Goal: Find specific fact: Find specific fact

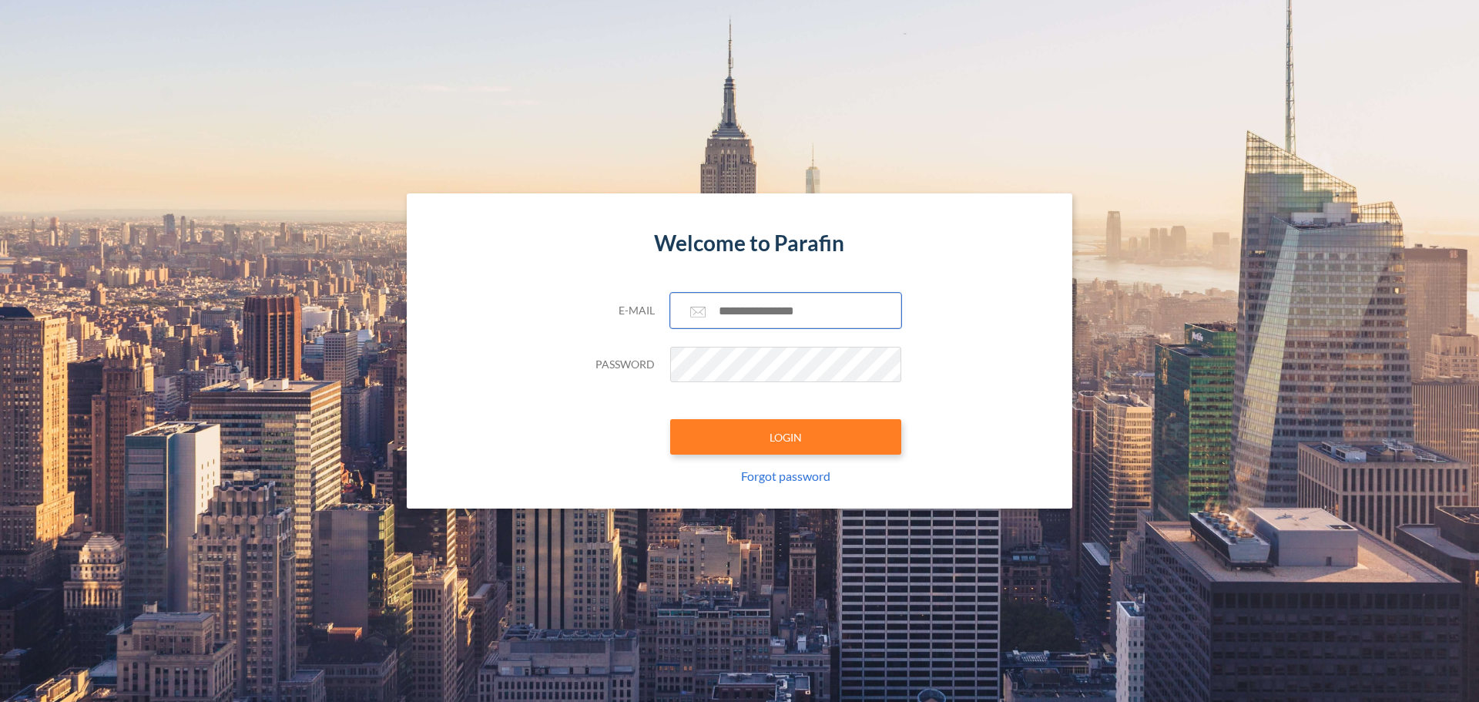
type input "**********"
click at [758, 433] on button "LOGIN" at bounding box center [785, 436] width 231 height 35
type input "**********"
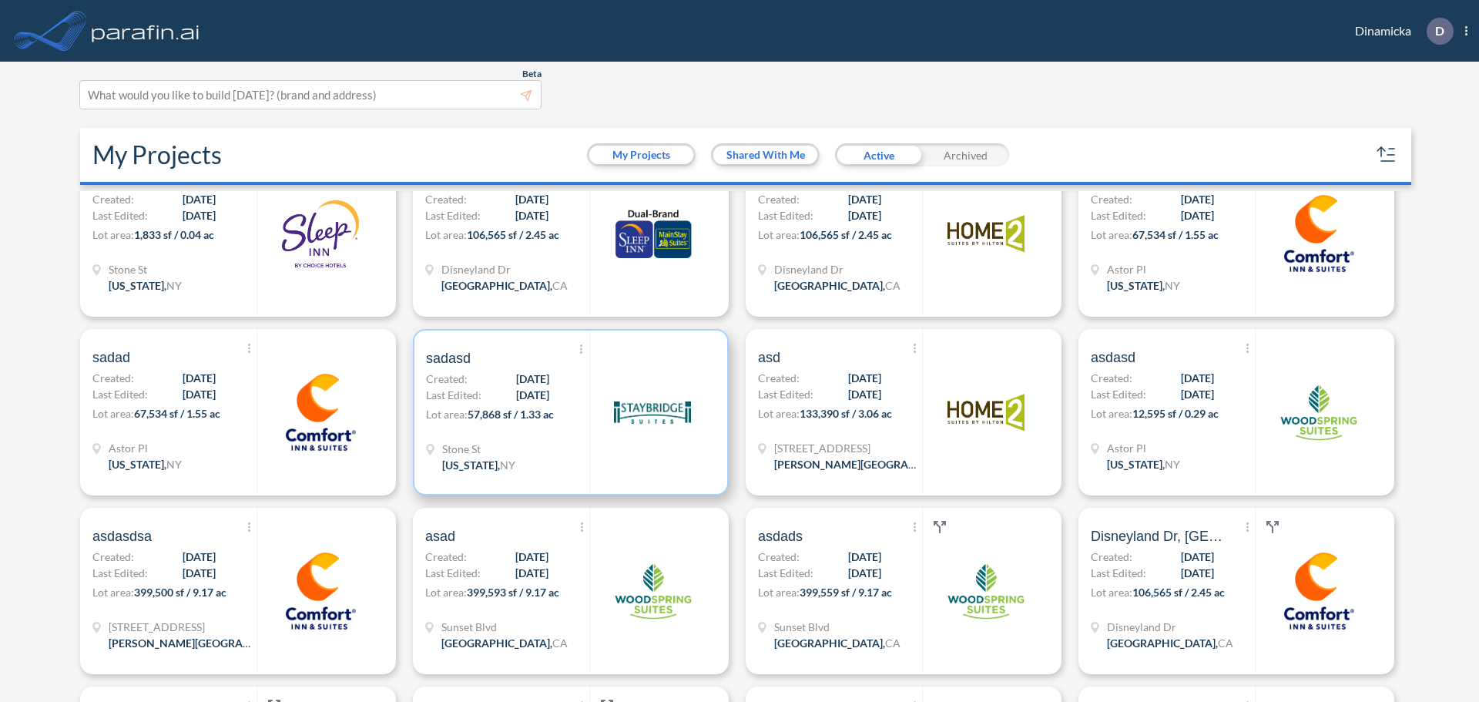
scroll to position [7240, 0]
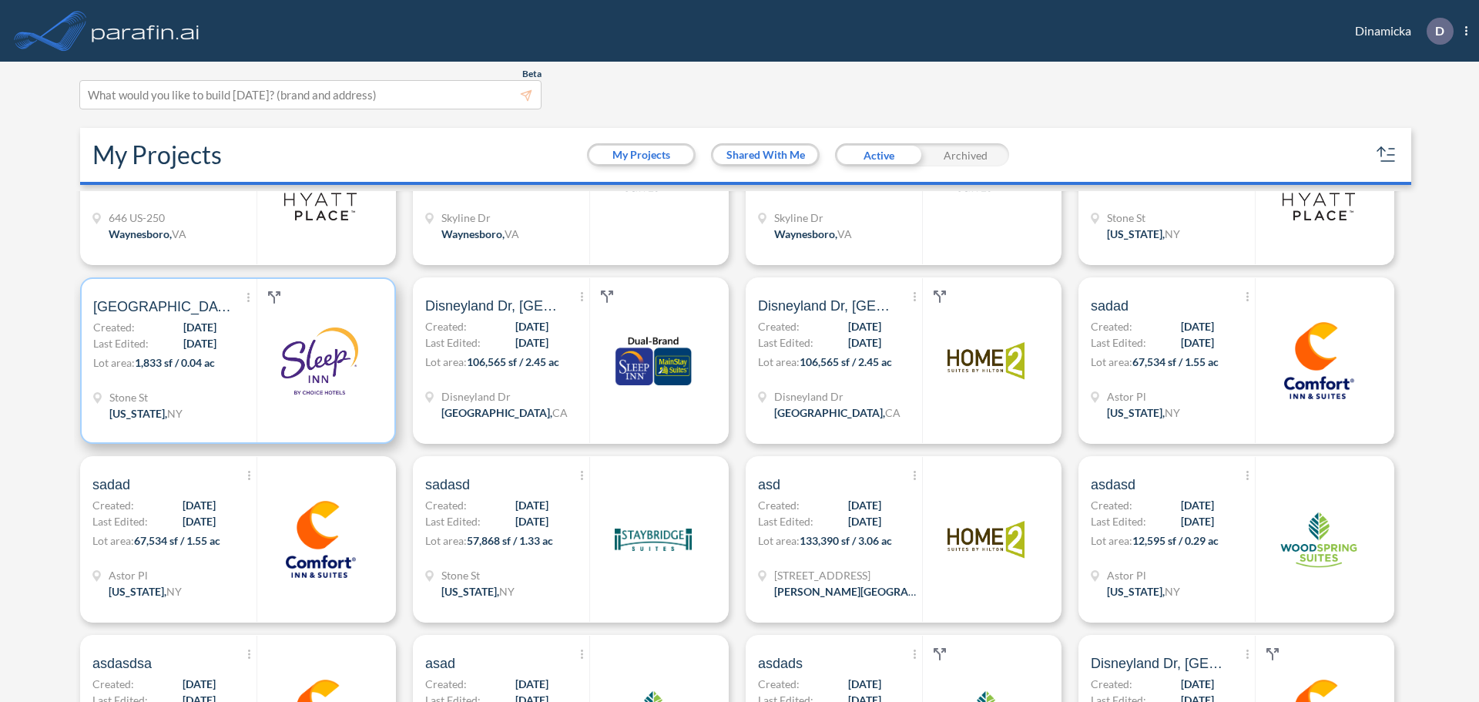
click at [189, 310] on span "[GEOGRAPHIC_DATA][US_STATE], [GEOGRAPHIC_DATA]" at bounding box center [162, 306] width 139 height 18
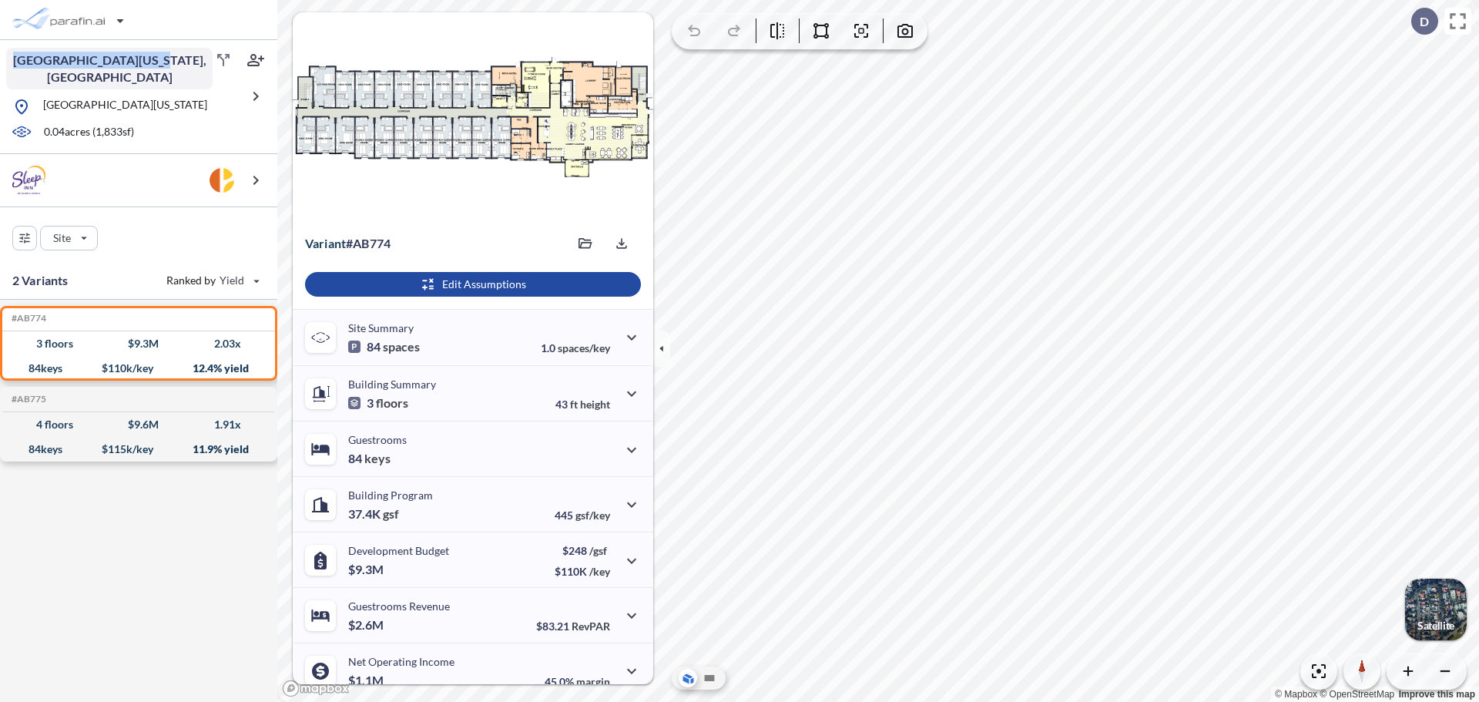
drag, startPoint x: 154, startPoint y: 59, endPoint x: 13, endPoint y: 61, distance: 141.0
click at [13, 61] on div "[GEOGRAPHIC_DATA][US_STATE], [GEOGRAPHIC_DATA]" at bounding box center [134, 69] width 257 height 42
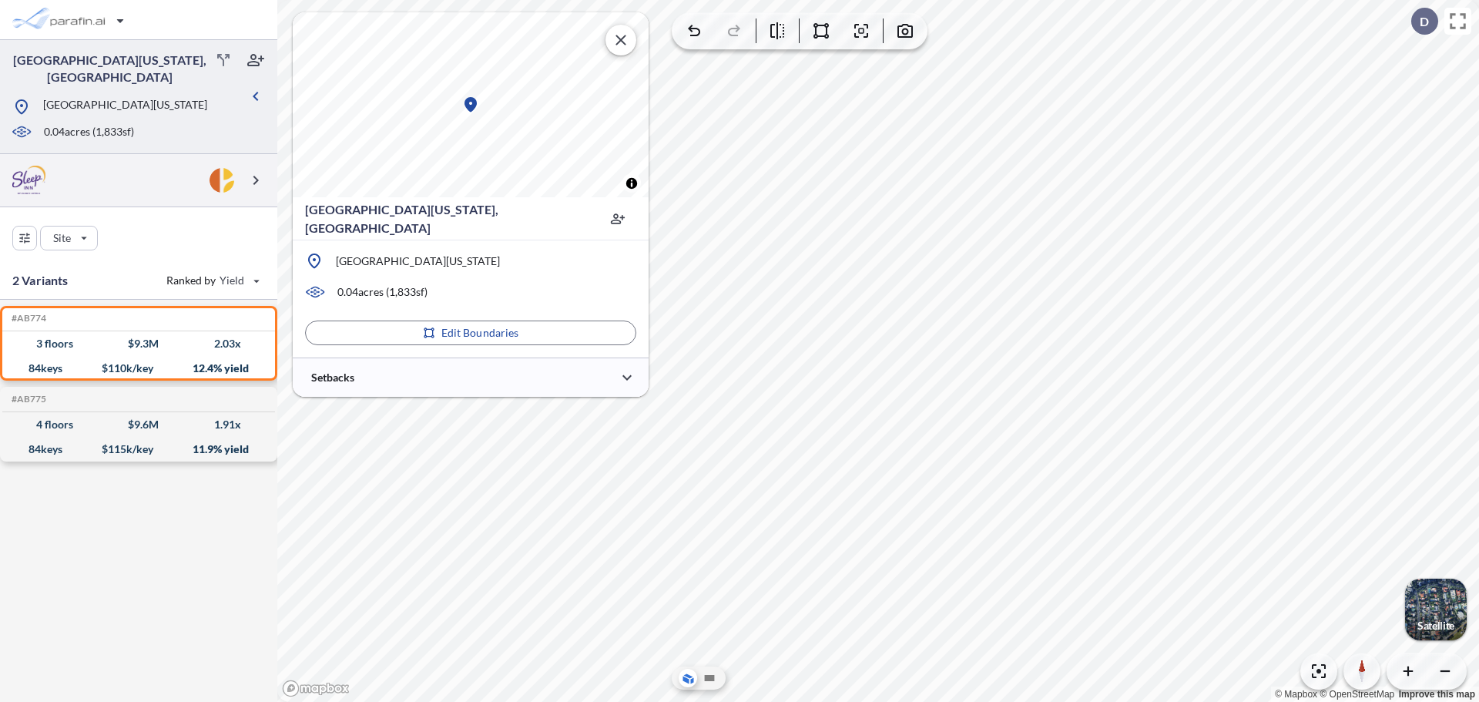
click at [70, 163] on div at bounding box center [138, 180] width 277 height 53
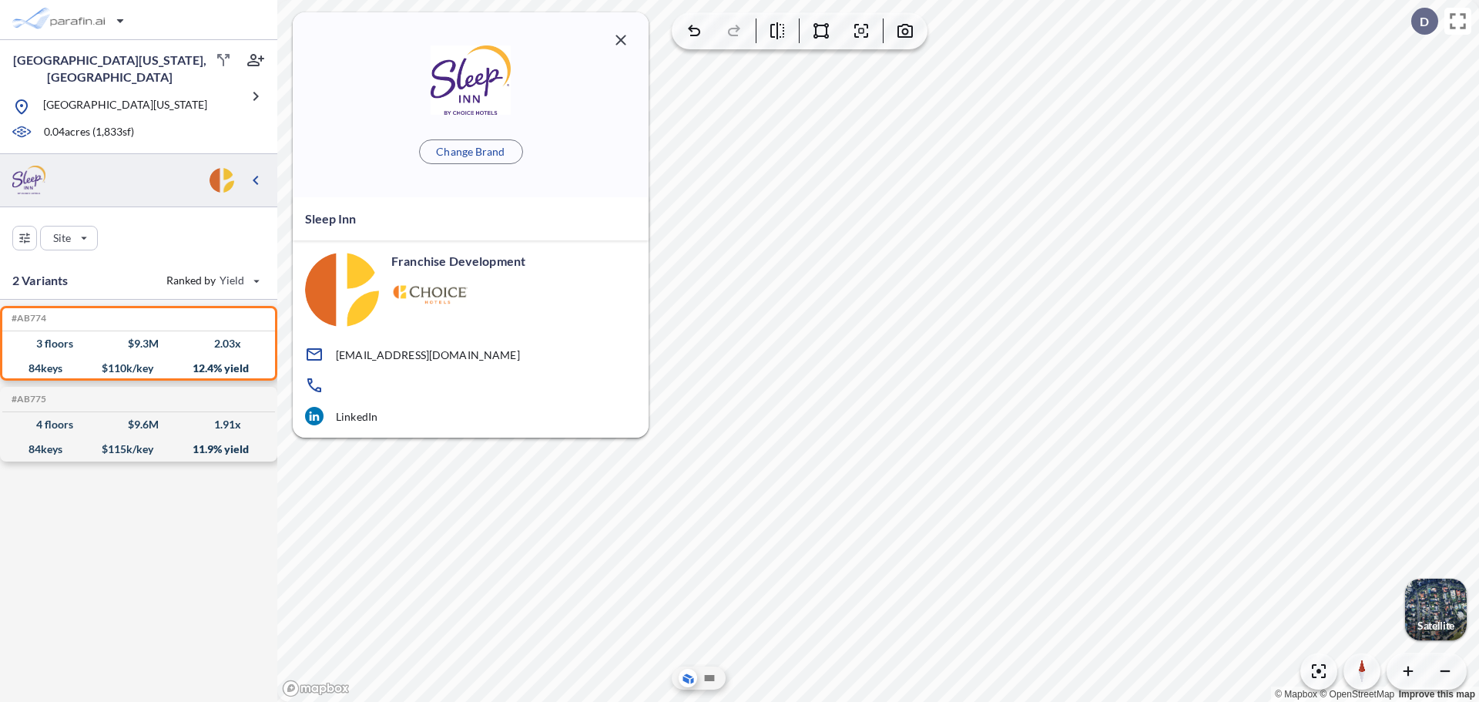
click at [615, 43] on icon "button" at bounding box center [621, 40] width 18 height 18
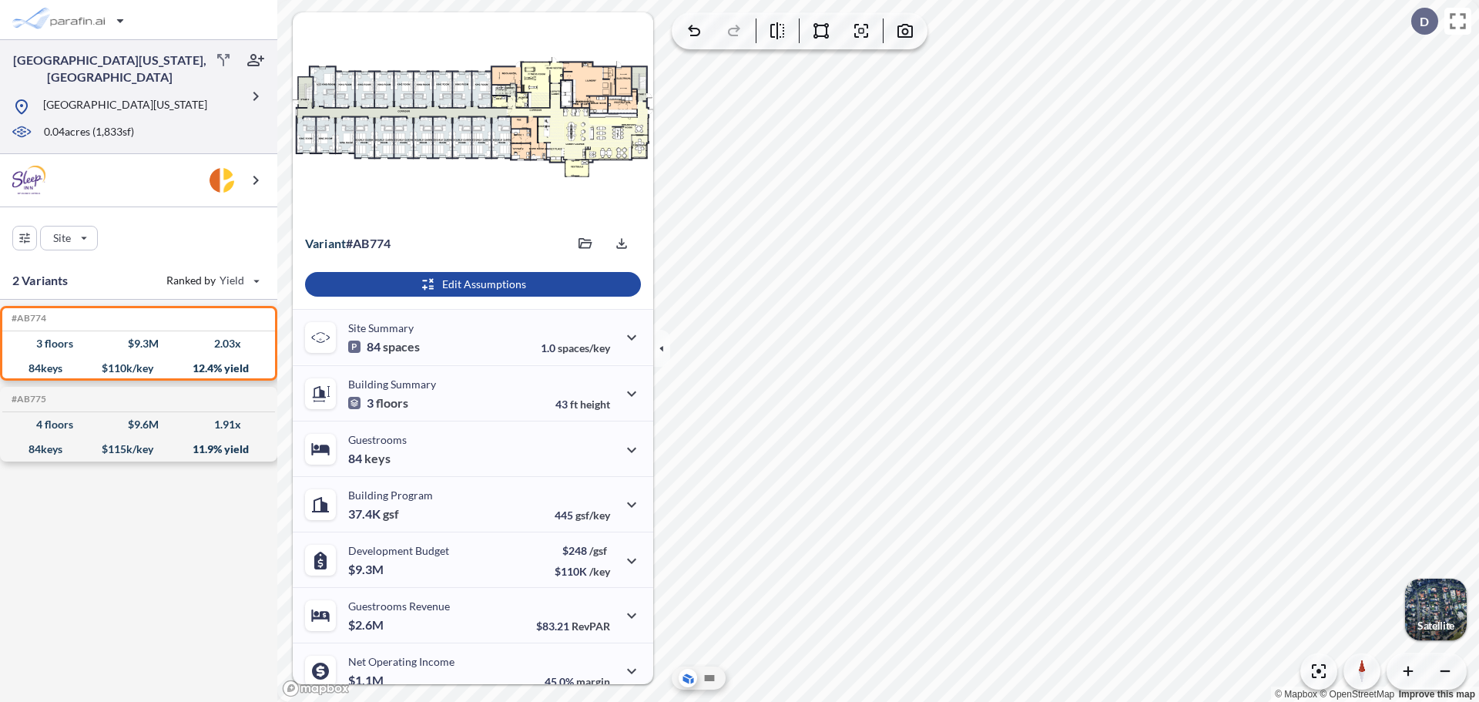
drag, startPoint x: 197, startPoint y: 85, endPoint x: 45, endPoint y: 88, distance: 151.8
click at [45, 97] on div "[GEOGRAPHIC_DATA][US_STATE]" at bounding box center [126, 106] width 228 height 19
copy p "[GEOGRAPHIC_DATA][US_STATE]"
